Goal: Task Accomplishment & Management: Use online tool/utility

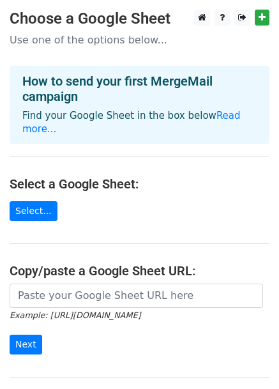
click at [275, 20] on main "Choose a Google Sheet Use one of the options below... How to send your first Me…" at bounding box center [139, 217] width 279 height 414
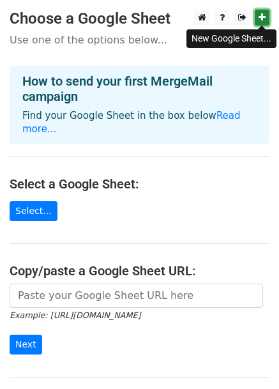
click at [264, 16] on icon at bounding box center [262, 17] width 7 height 9
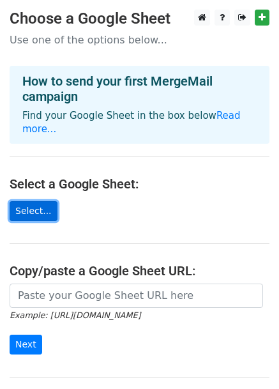
click at [30, 201] on link "Select..." at bounding box center [34, 211] width 48 height 20
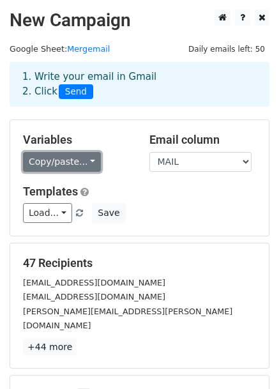
click at [66, 158] on link "Copy/paste..." at bounding box center [62, 162] width 78 height 20
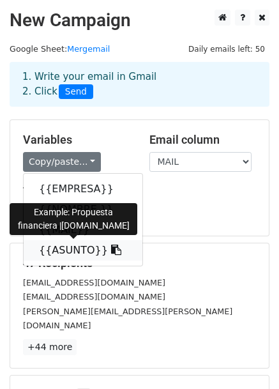
click at [64, 254] on link "{{ASUNTO}}" at bounding box center [83, 250] width 119 height 20
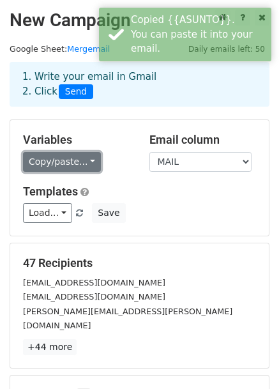
click at [62, 162] on link "Copy/paste..." at bounding box center [62, 162] width 78 height 20
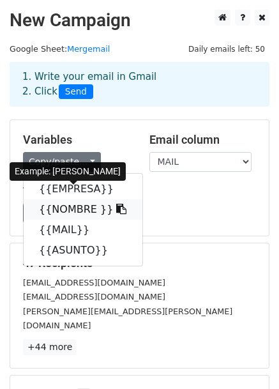
click at [57, 206] on link "{{NOMBRE }}" at bounding box center [83, 209] width 119 height 20
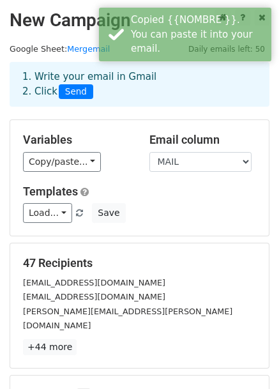
click at [106, 171] on div "Copy/paste... {{EMPRESA}} {{NOMBRE }} {{MAIL}} {{ASUNTO}}" at bounding box center [76, 162] width 107 height 20
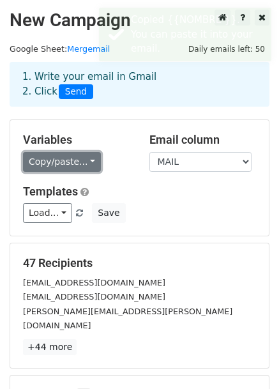
click at [88, 167] on link "Copy/paste..." at bounding box center [62, 162] width 78 height 20
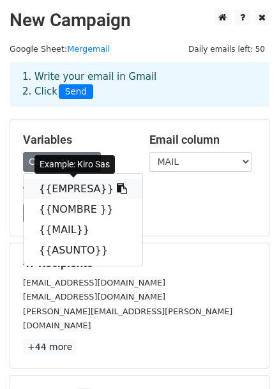
click at [56, 192] on link "{{EMPRESA}}" at bounding box center [83, 189] width 119 height 20
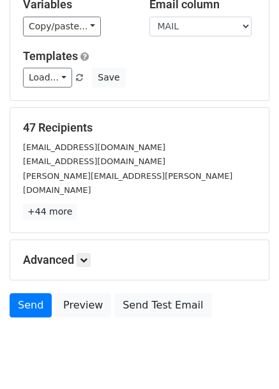
scroll to position [155, 0]
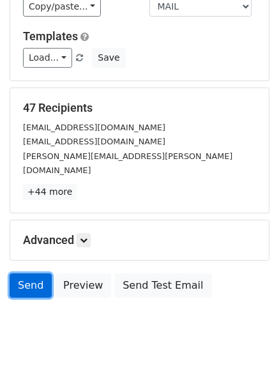
click at [31, 274] on link "Send" at bounding box center [31, 286] width 42 height 24
